Goal: Task Accomplishment & Management: Manage account settings

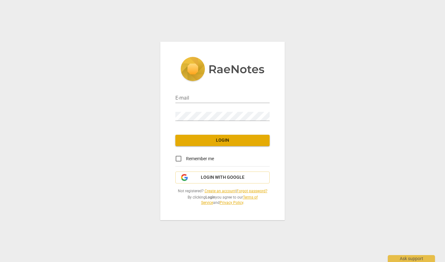
click at [217, 190] on link "Create an account" at bounding box center [220, 191] width 31 height 4
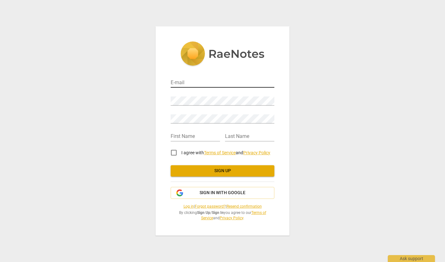
click at [194, 83] on input "email" at bounding box center [223, 83] width 104 height 9
type input "[EMAIL_ADDRESS][DOMAIN_NAME]"
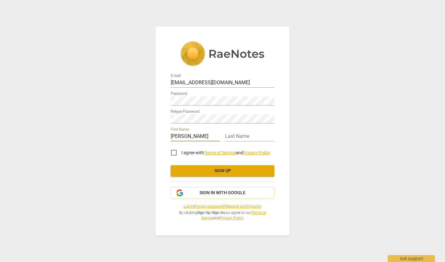
click at [211, 137] on input "Sharla Kay Austin" at bounding box center [195, 136] width 49 height 9
type input "[PERSON_NAME]"
type input "Austin"
click at [176, 153] on input "I agree with Terms of Service and Privacy Policy" at bounding box center [173, 152] width 15 height 15
checkbox input "true"
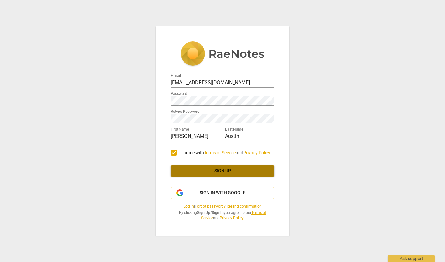
click at [232, 170] on span "Sign up" at bounding box center [223, 171] width 94 height 6
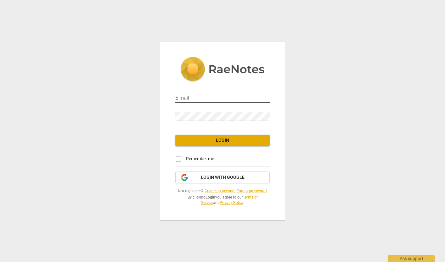
click at [198, 98] on input "email" at bounding box center [222, 98] width 94 height 9
type input "[EMAIL_ADDRESS][DOMAIN_NAME]"
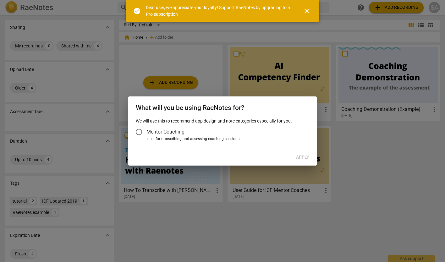
click at [140, 132] on input "Mentor Coaching" at bounding box center [138, 131] width 15 height 15
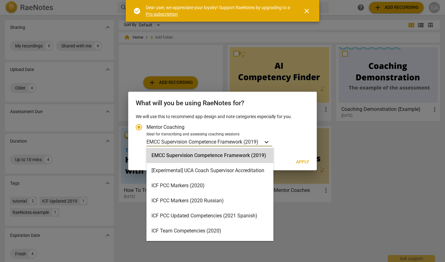
click at [266, 141] on icon "Account type" at bounding box center [267, 142] width 4 height 2
click at [0, 0] on input "Ideal for transcribing and assessing coaching sessions EMCC Supervision Compete…" at bounding box center [0, 0] width 0 height 0
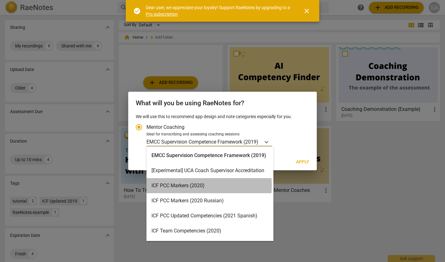
click at [192, 185] on div "ICF PCC Markers (2020)" at bounding box center [209, 185] width 127 height 15
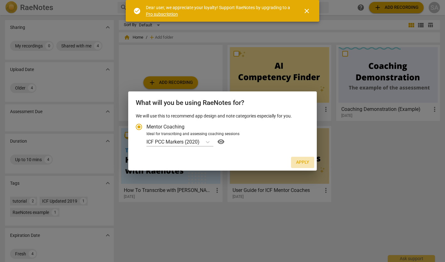
click at [304, 162] on span "Apply" at bounding box center [302, 162] width 13 height 6
radio input "false"
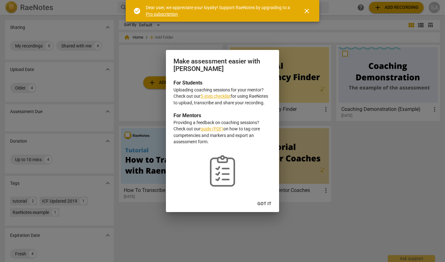
click at [222, 96] on link "5-step checklist" at bounding box center [215, 96] width 30 height 5
click at [265, 205] on span "Got it" at bounding box center [264, 204] width 14 height 6
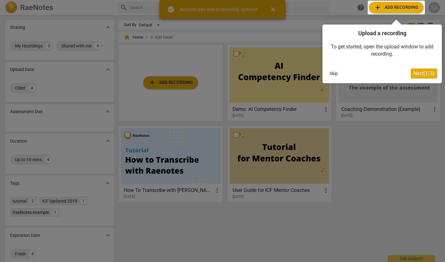
click at [331, 73] on button "Skip" at bounding box center [333, 73] width 13 height 9
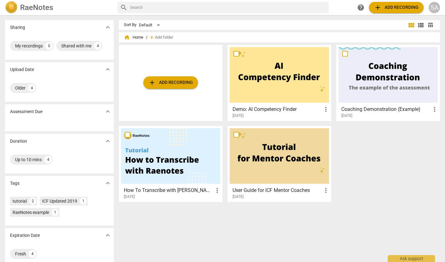
click at [27, 11] on h2 "RaeNotes" at bounding box center [36, 7] width 33 height 9
click at [432, 7] on div "SA" at bounding box center [434, 7] width 11 height 11
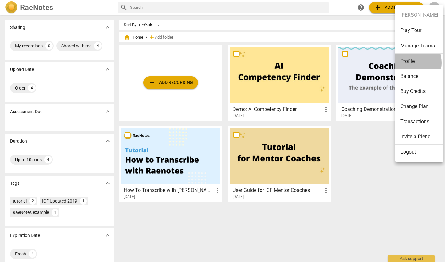
click at [407, 63] on li "Profile" at bounding box center [419, 61] width 48 height 15
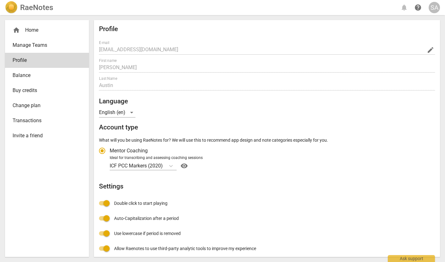
radio input "false"
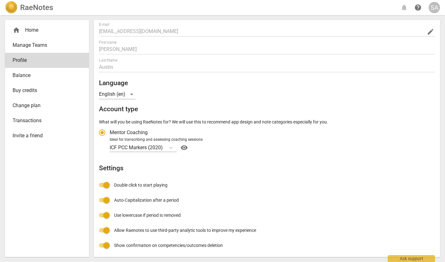
scroll to position [24, 0]
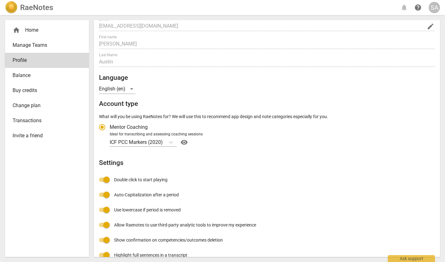
click at [186, 142] on span "visibility" at bounding box center [184, 143] width 10 height 8
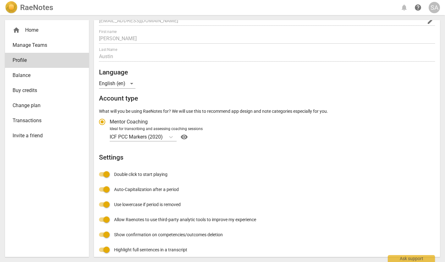
scroll to position [49, 0]
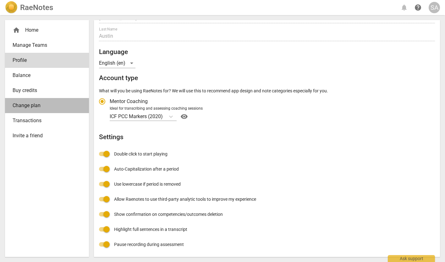
click at [39, 106] on span "Change plan" at bounding box center [45, 106] width 64 height 8
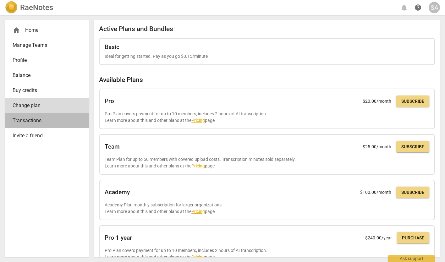
click at [39, 118] on span "Transactions" at bounding box center [45, 121] width 64 height 8
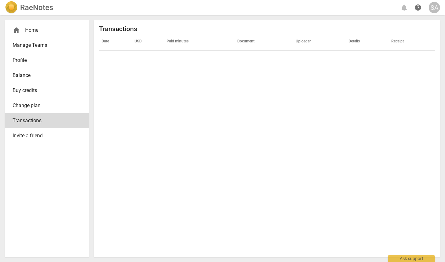
click at [28, 61] on span "Profile" at bounding box center [45, 61] width 64 height 8
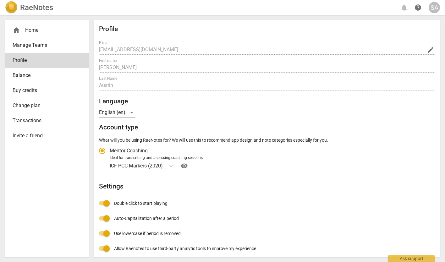
radio input "false"
click at [33, 47] on span "Manage Teams" at bounding box center [45, 45] width 64 height 8
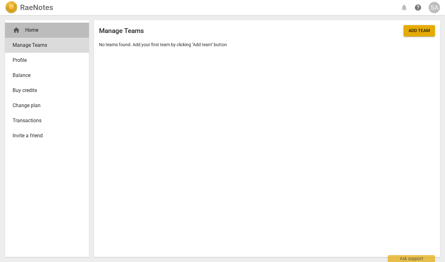
click at [39, 29] on div "home Home" at bounding box center [45, 30] width 64 height 8
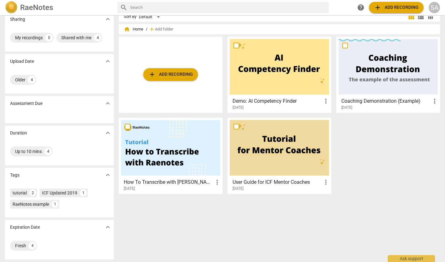
scroll to position [8, 0]
